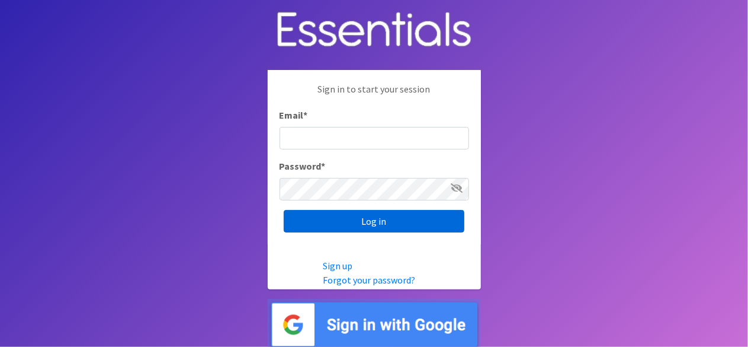
type input "lacey@familynetworknwa.com"
click at [368, 211] on input "Log in" at bounding box center [374, 221] width 181 height 23
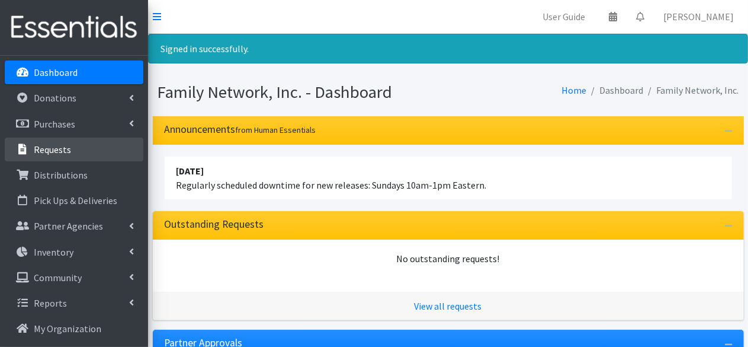
click at [58, 158] on link "Requests" at bounding box center [74, 149] width 139 height 24
